Goal: Find specific page/section: Find specific page/section

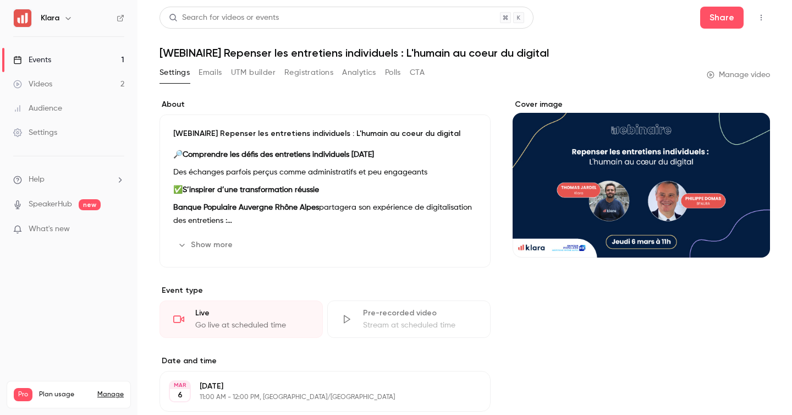
click at [111, 58] on link "Events 1" at bounding box center [69, 60] width 138 height 24
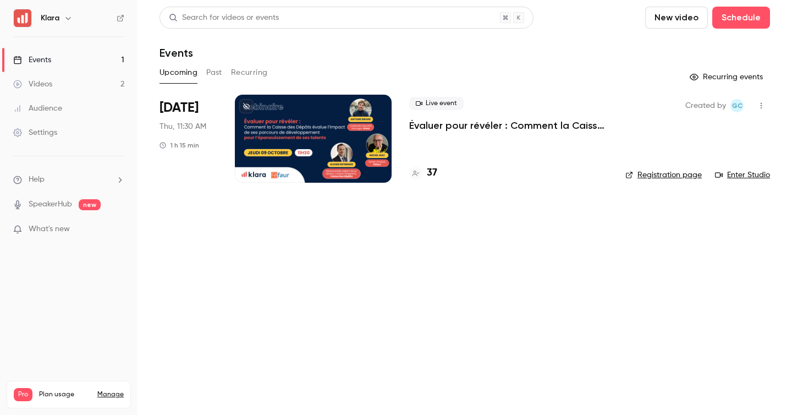
click at [497, 281] on main "Search for videos or events New video Schedule Events Upcoming Past Recurring R…" at bounding box center [465, 207] width 655 height 415
